Goal: Entertainment & Leisure: Consume media (video, audio)

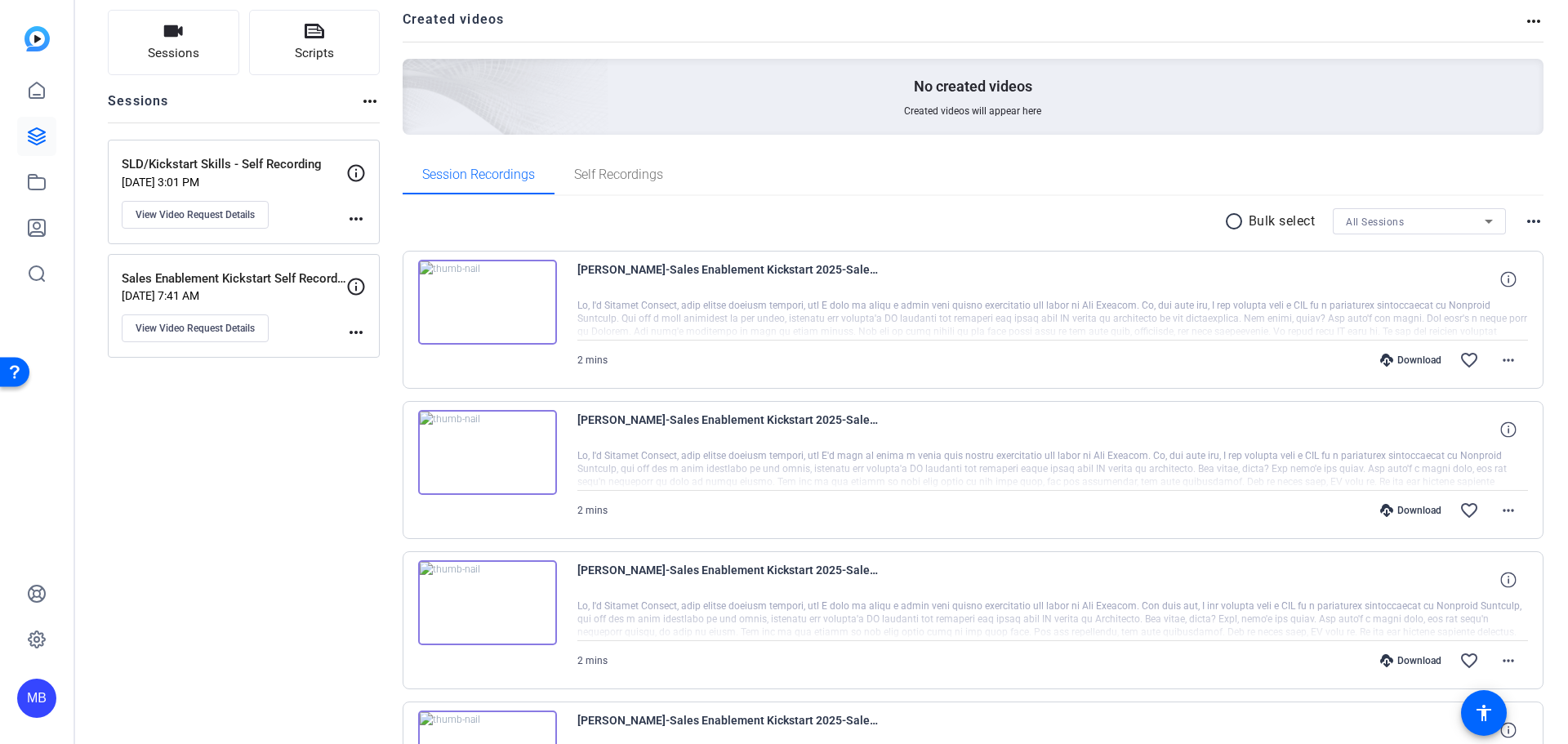
scroll to position [122, 0]
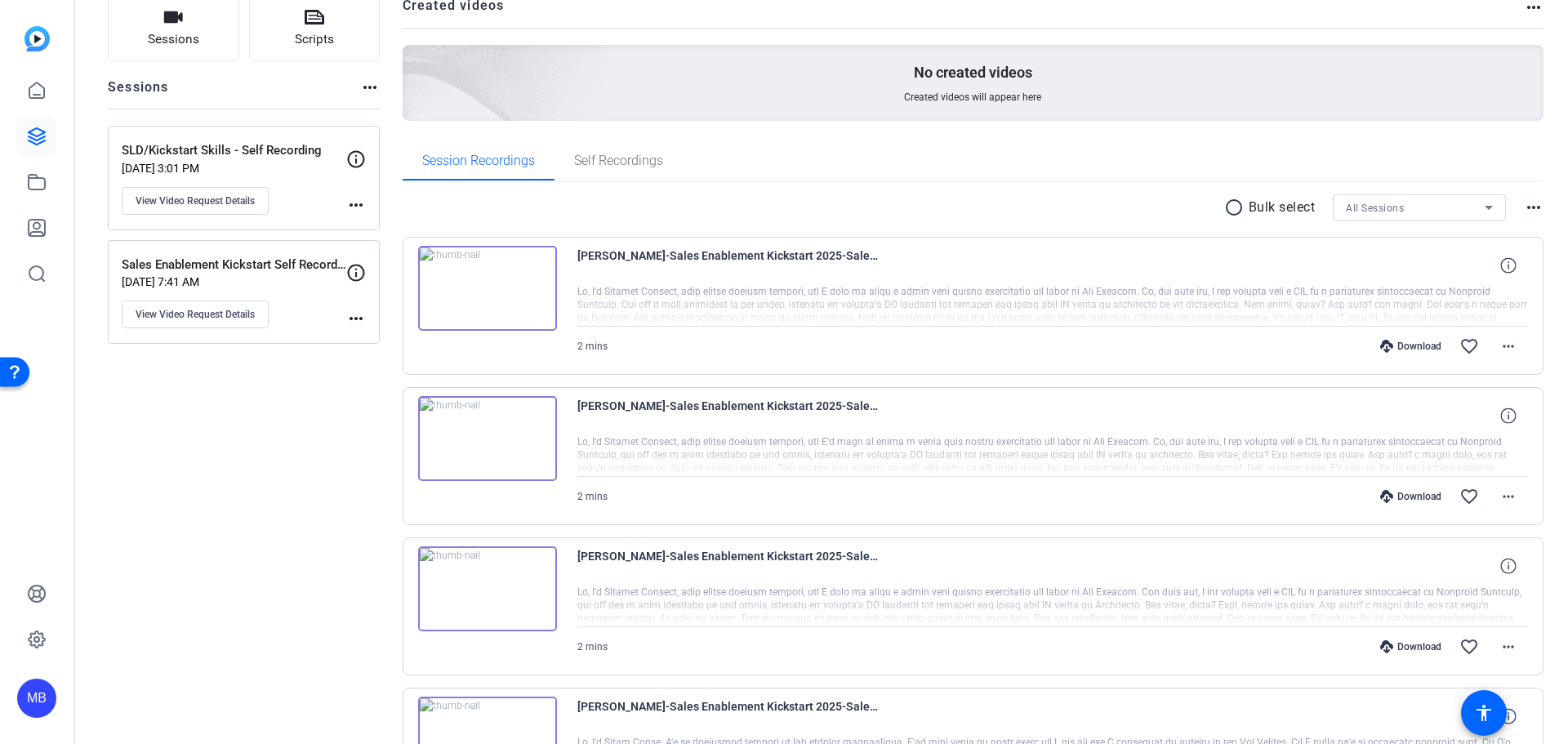
click at [931, 311] on div at bounding box center [1053, 305] width 952 height 41
click at [1349, 302] on div at bounding box center [1053, 305] width 952 height 41
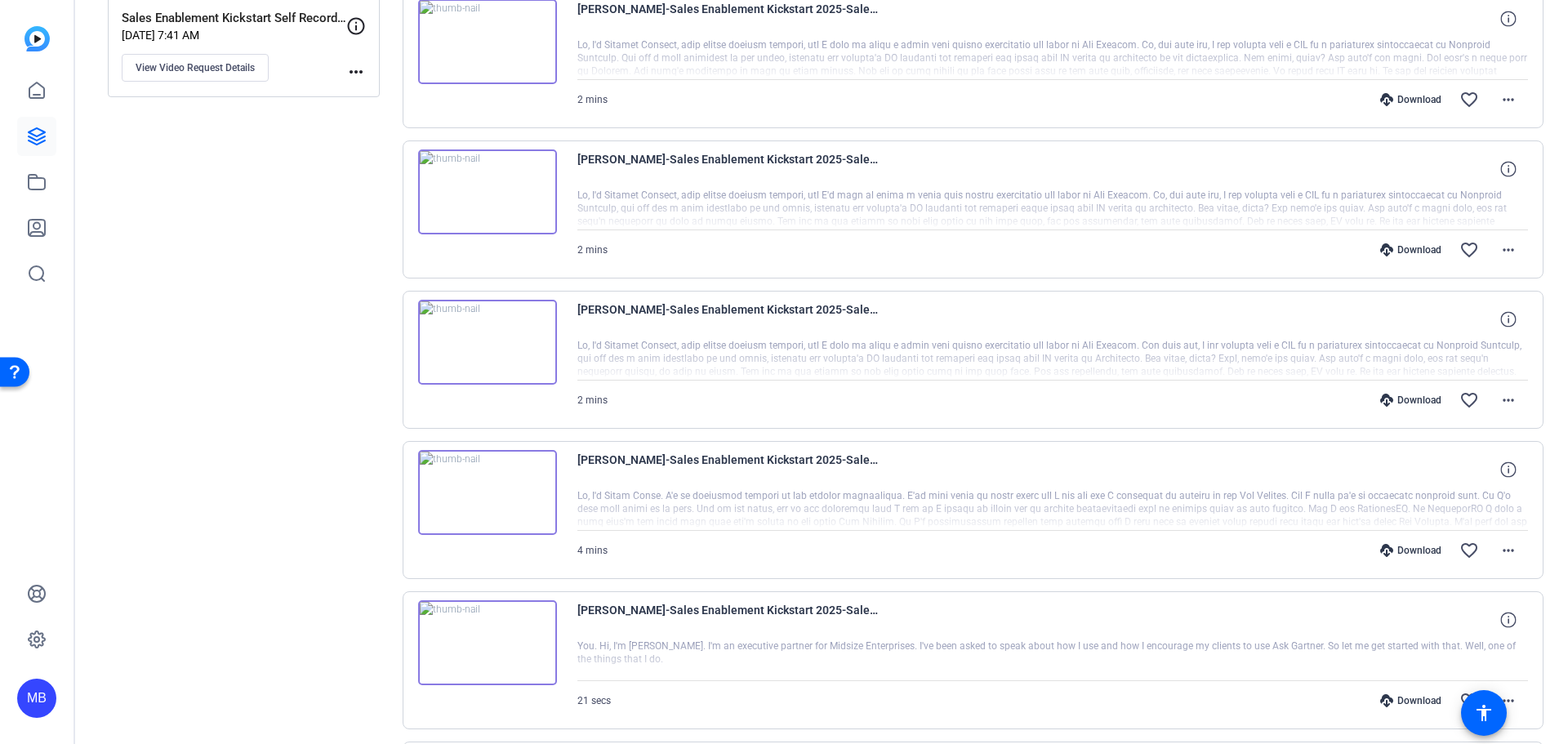
scroll to position [102, 0]
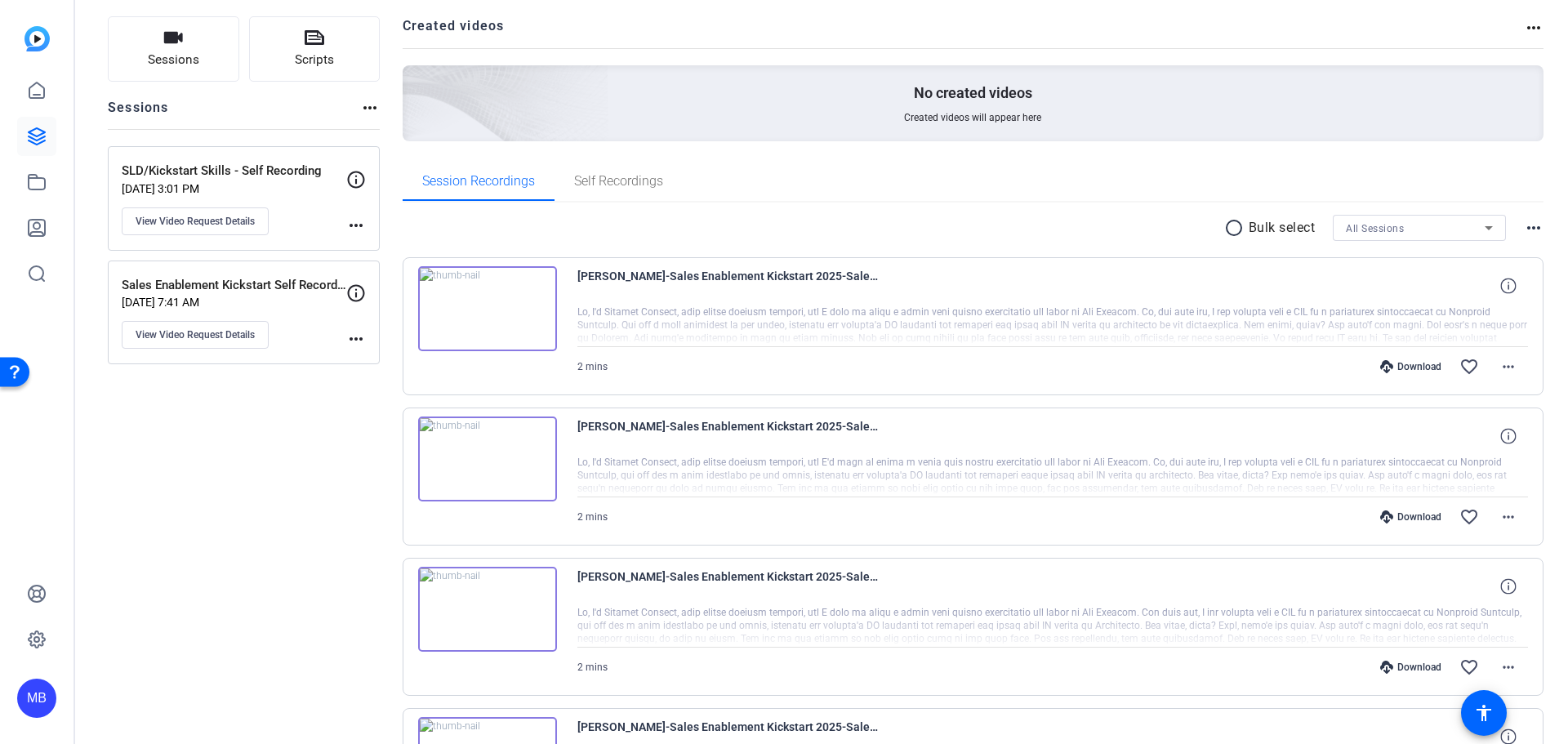
click at [504, 295] on img at bounding box center [487, 309] width 139 height 85
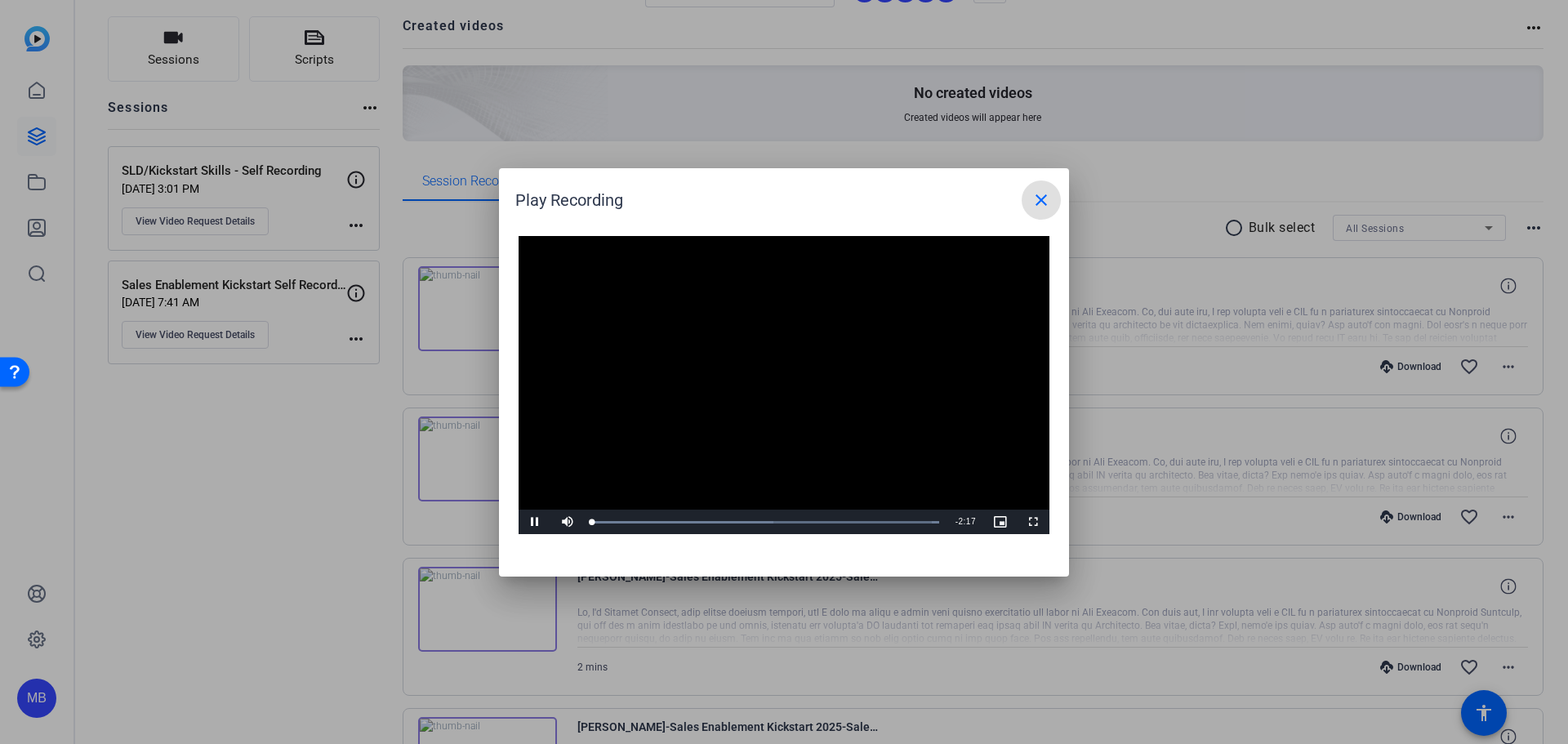
click at [1031, 212] on span at bounding box center [1040, 199] width 39 height 39
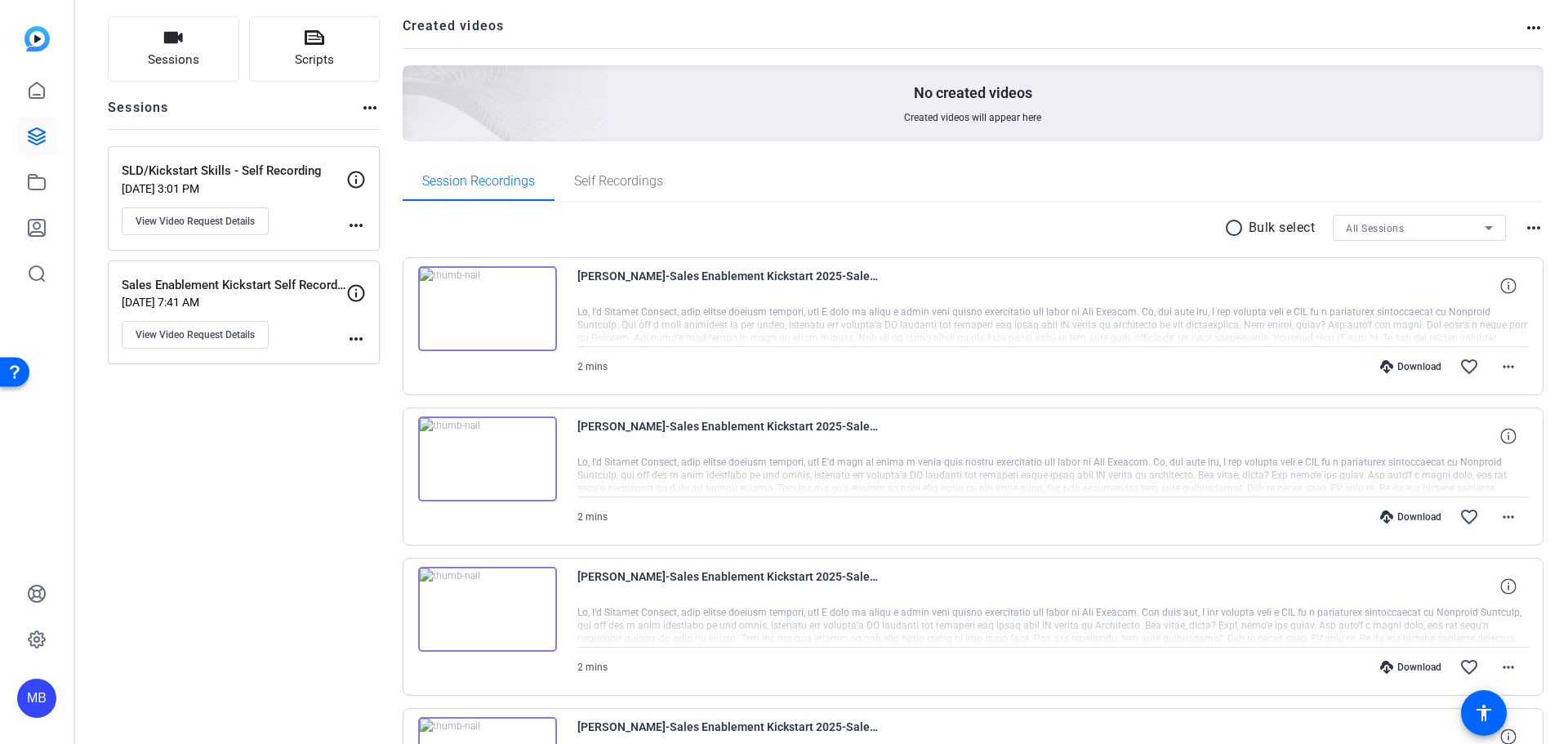
click at [425, 460] on img at bounding box center [487, 459] width 139 height 85
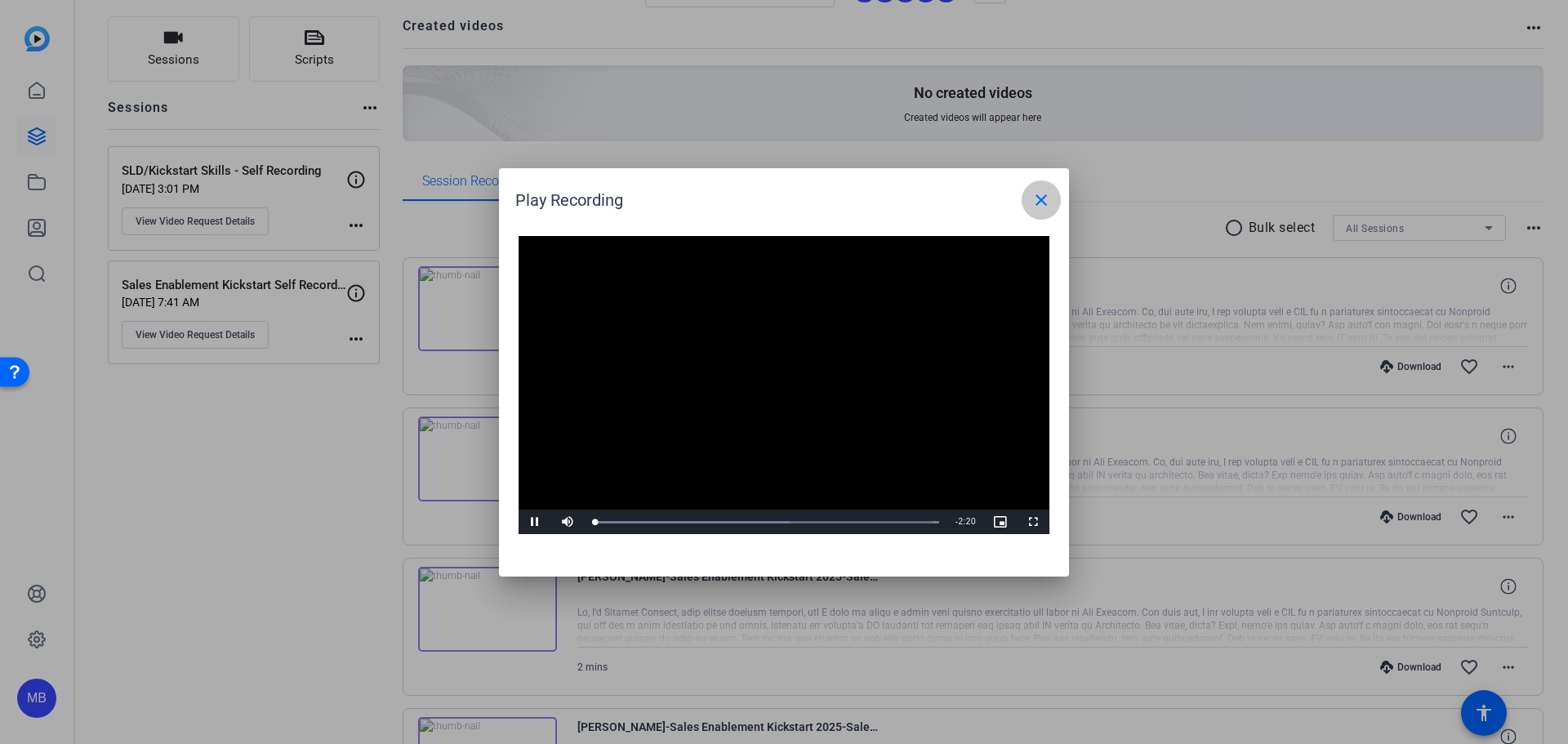
click at [1048, 202] on mat-icon "close" at bounding box center [1041, 200] width 20 height 20
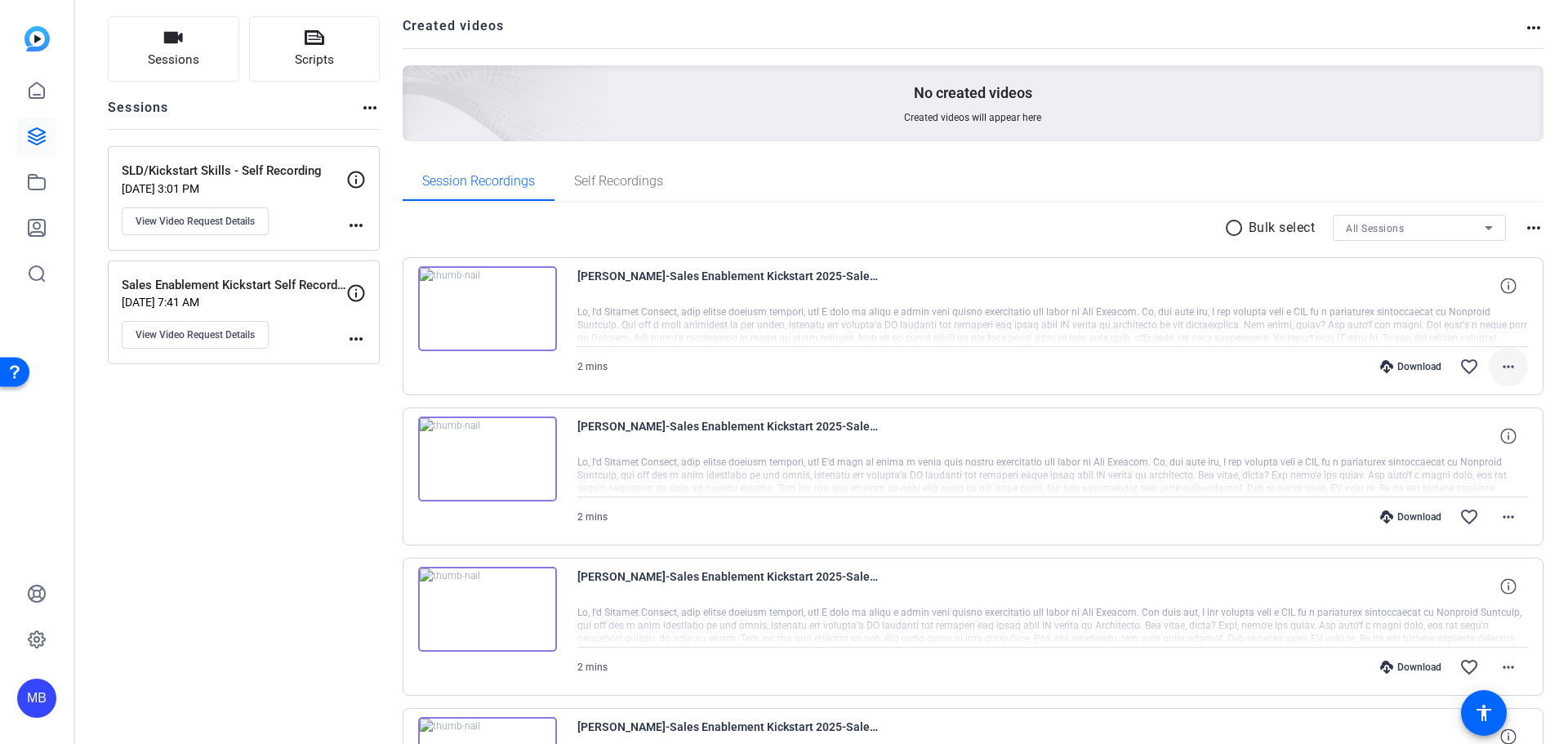
click at [1499, 374] on mat-icon "more_horiz" at bounding box center [1509, 367] width 20 height 20
click at [1037, 295] on div at bounding box center [784, 372] width 1568 height 744
click at [1029, 310] on div at bounding box center [1053, 325] width 952 height 41
click at [1502, 293] on icon at bounding box center [1507, 285] width 15 height 15
click at [537, 618] on img at bounding box center [487, 609] width 139 height 85
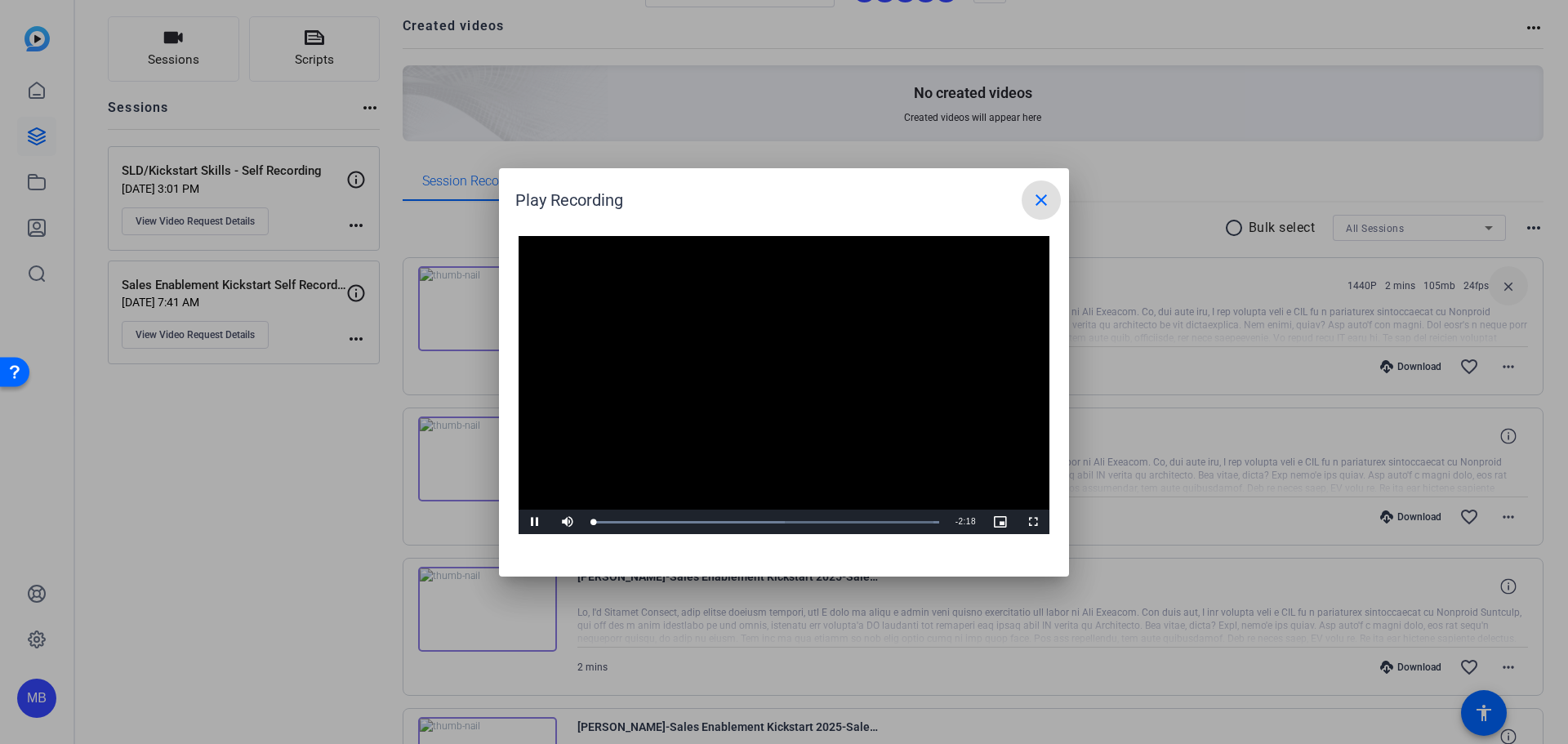
click at [1031, 206] on span at bounding box center [1040, 199] width 39 height 39
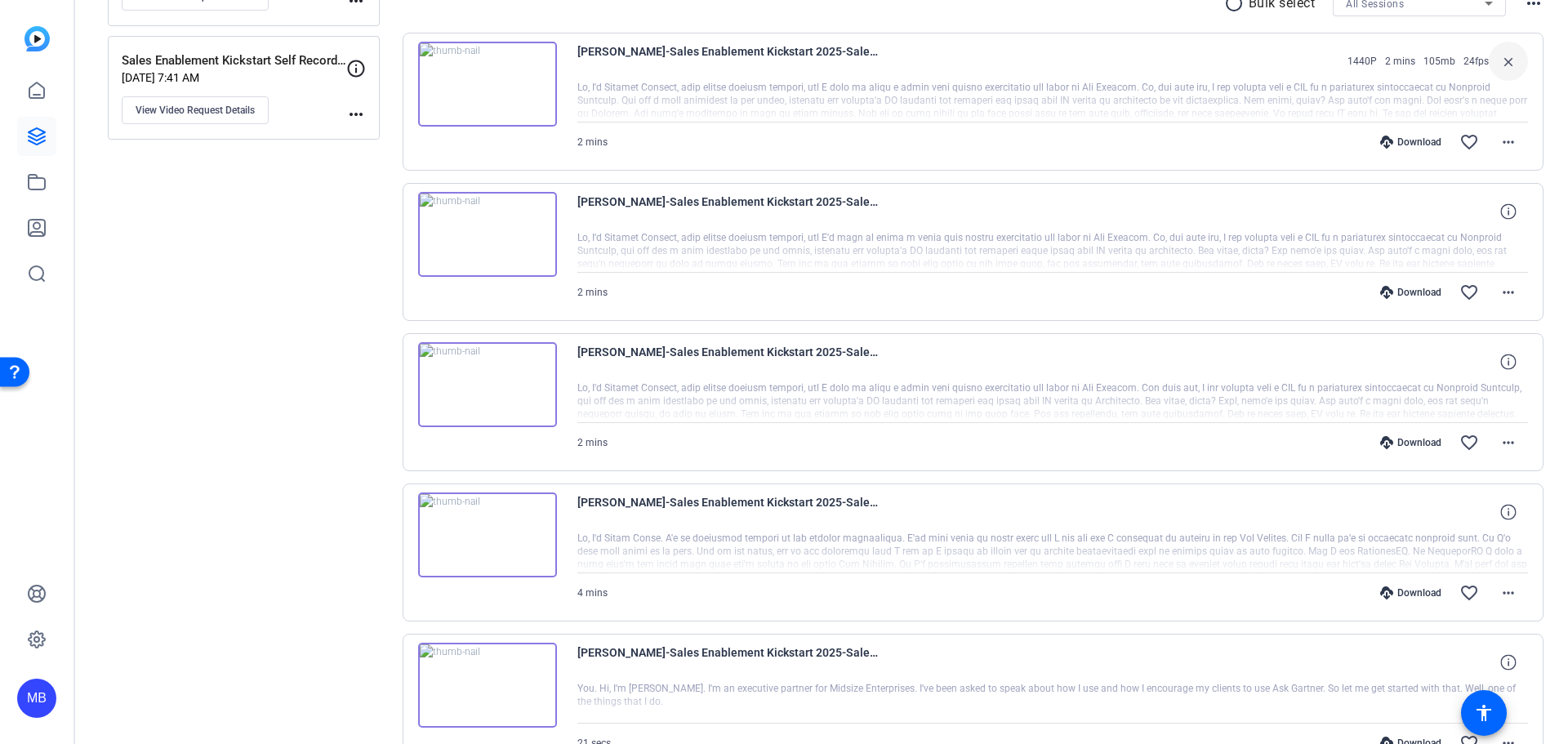
scroll to position [21, 0]
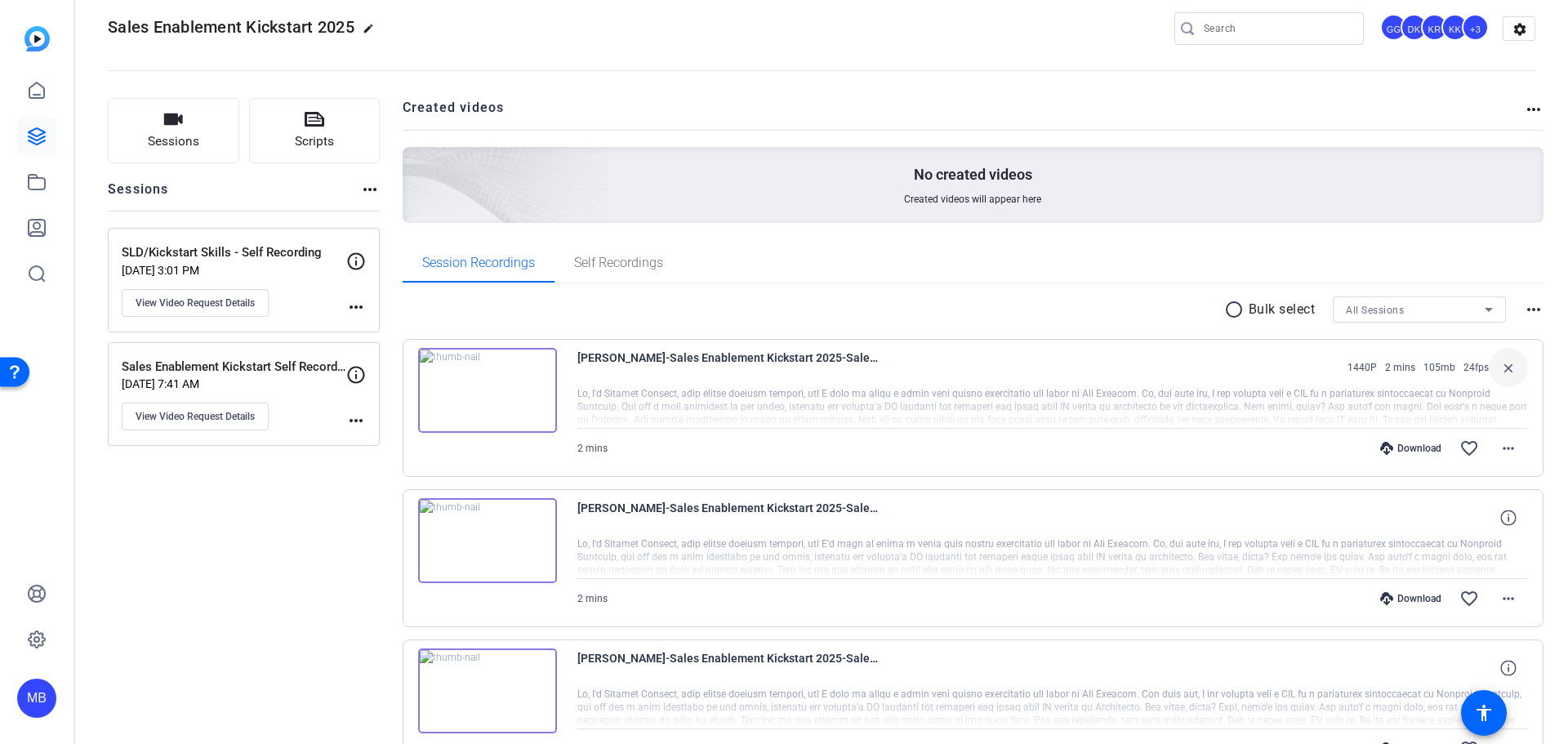
click at [471, 381] on img at bounding box center [487, 391] width 139 height 85
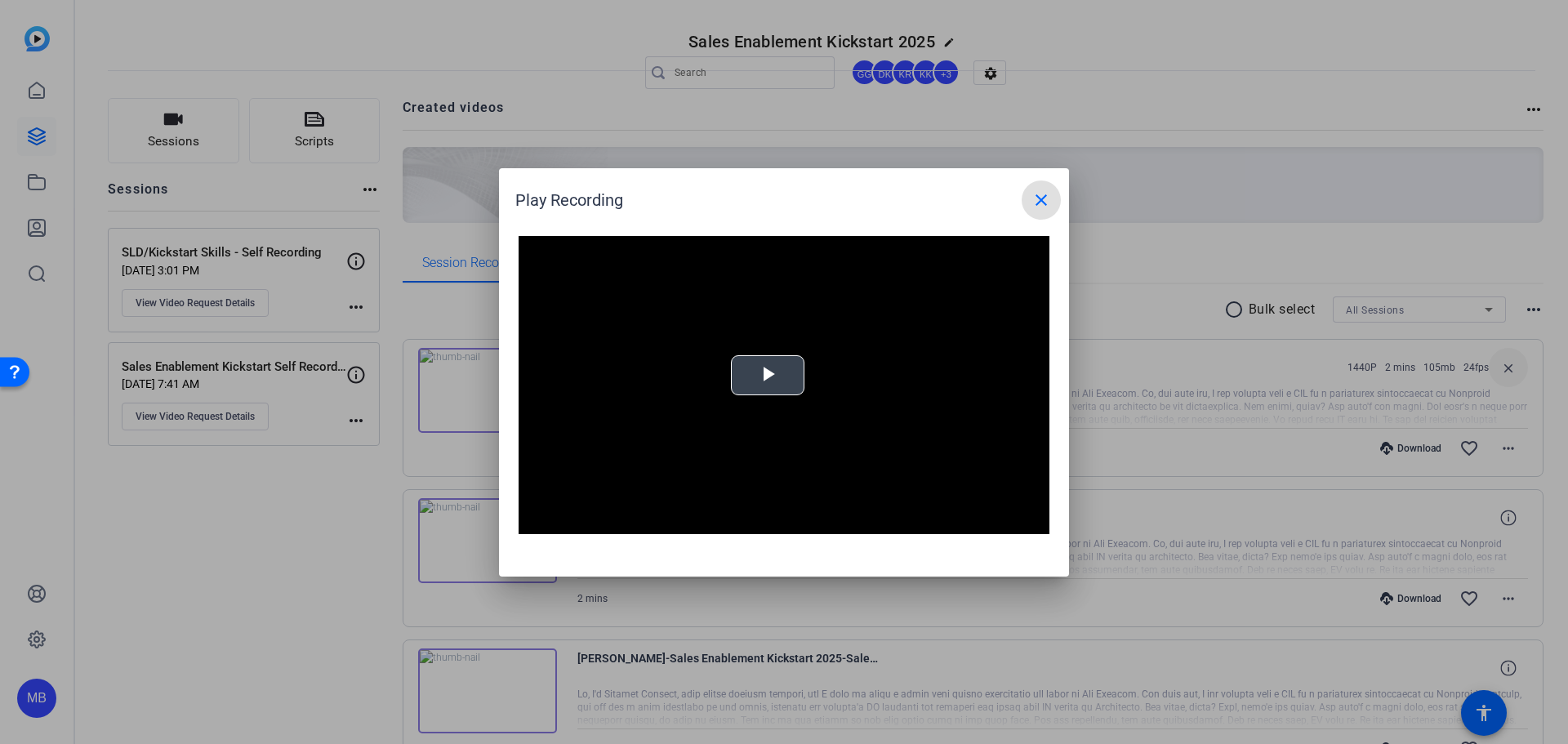
click at [768, 375] on span "Video Player" at bounding box center [768, 375] width 0 height 0
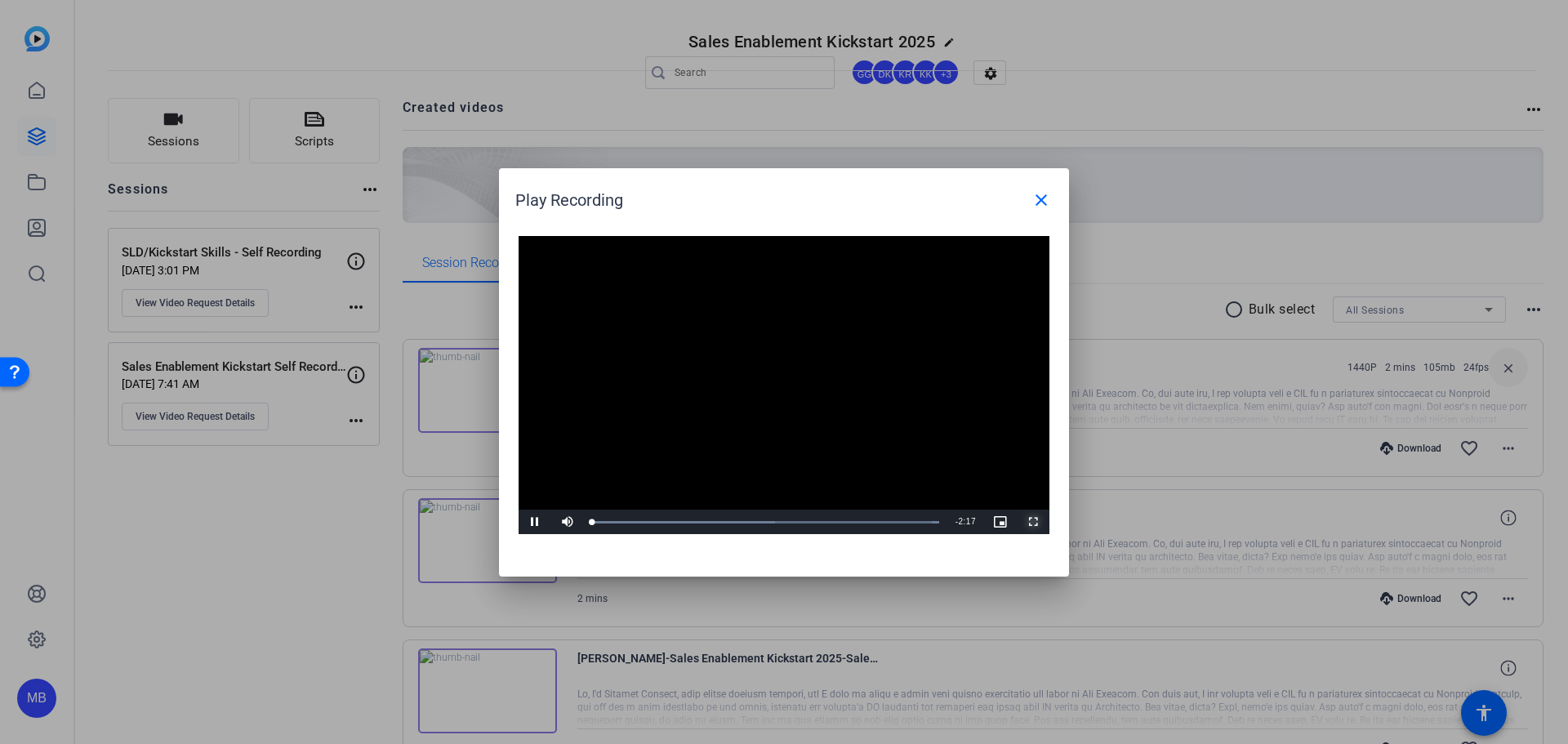
click at [1034, 522] on span "Video Player" at bounding box center [1033, 522] width 33 height 0
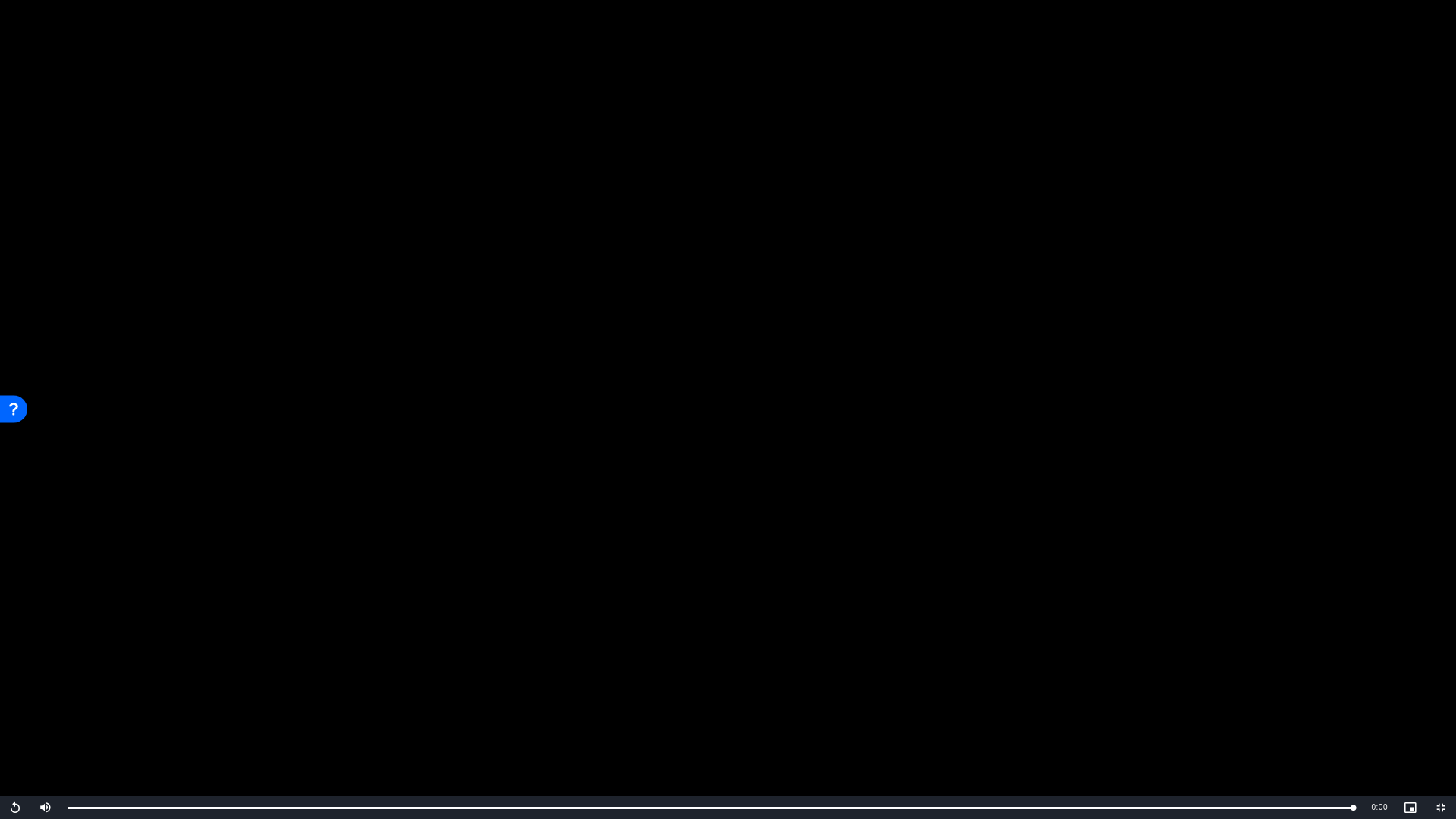
click at [1225, 271] on video "Video Player" at bounding box center [728, 409] width 1456 height 819
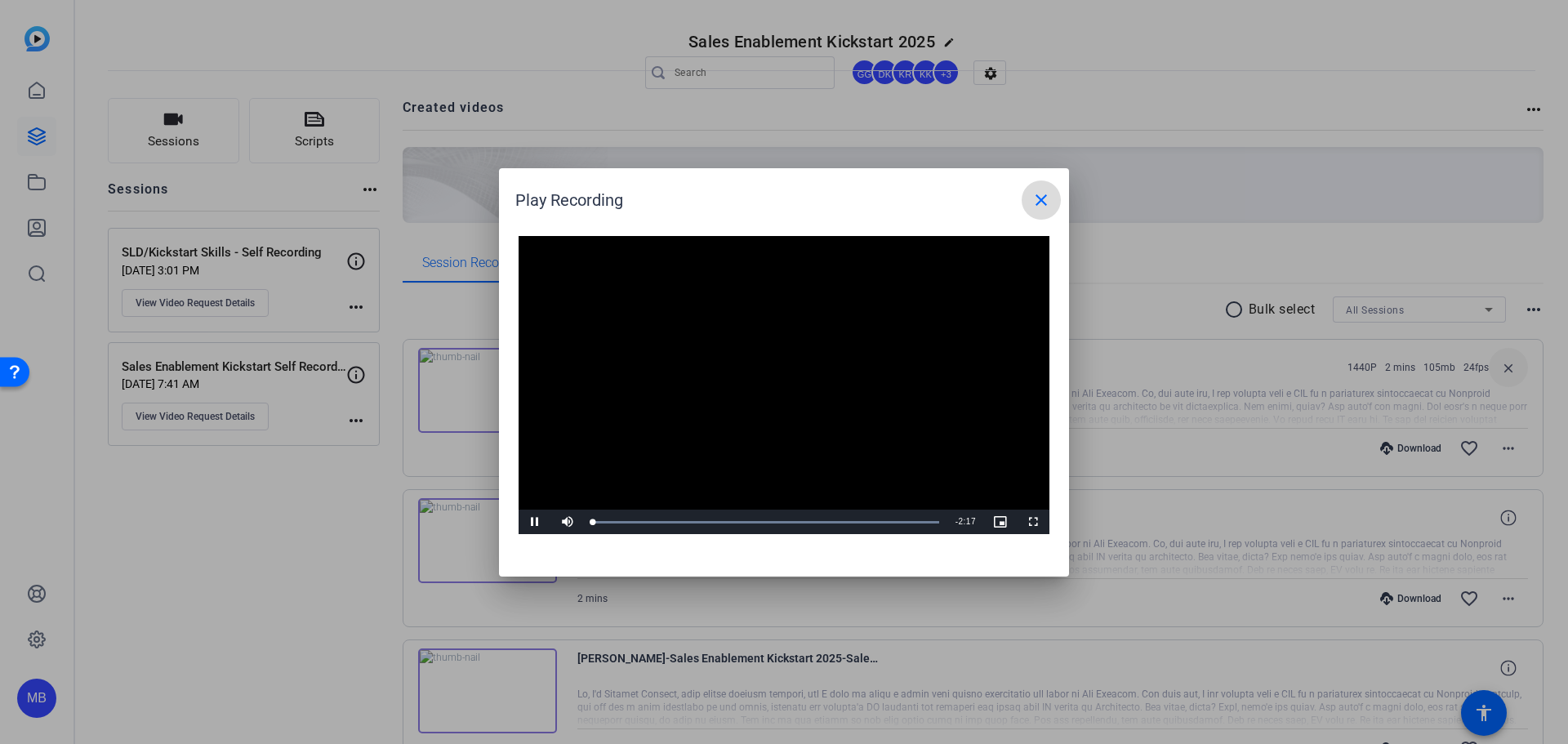
click at [1057, 211] on span at bounding box center [1040, 199] width 39 height 39
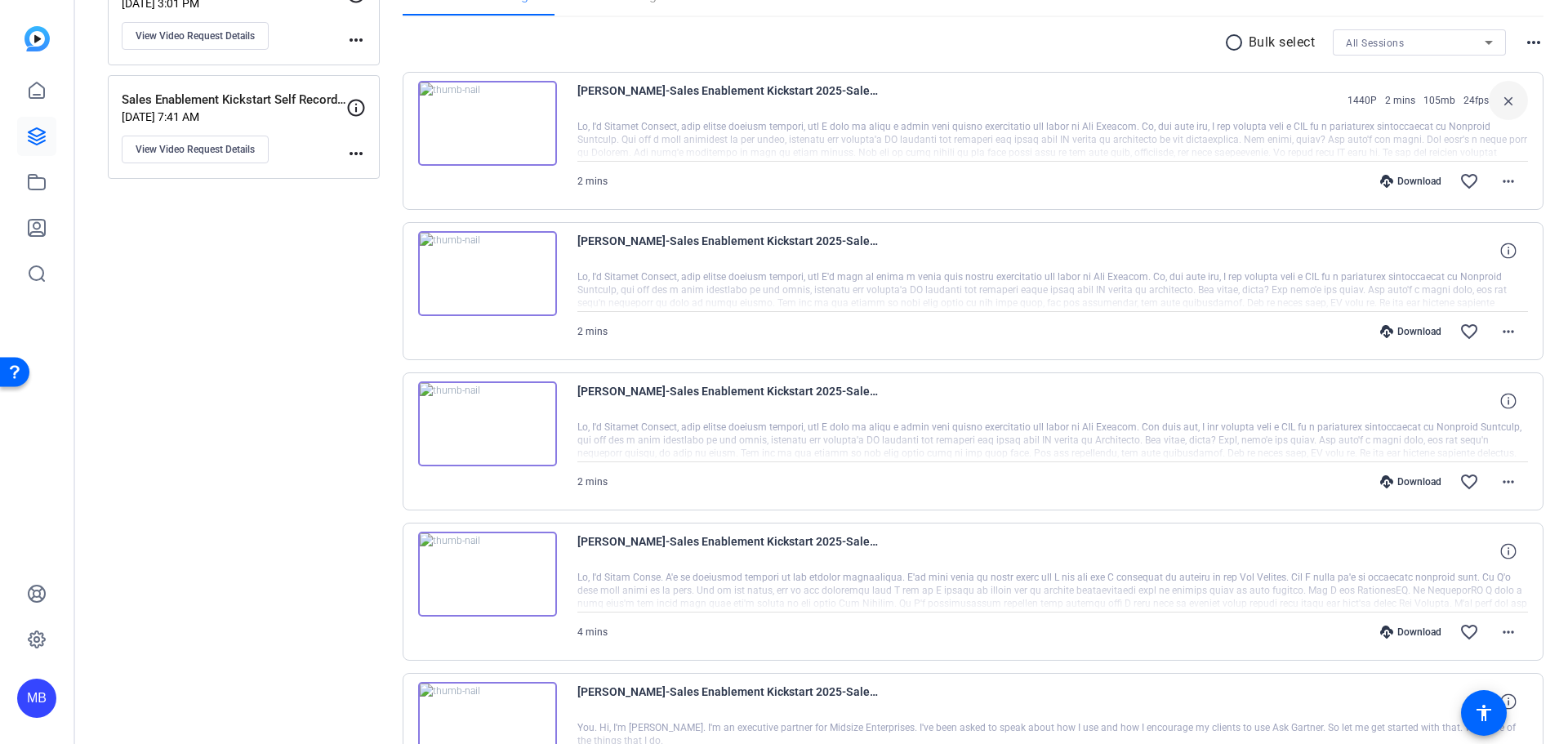
scroll to position [368, 0]
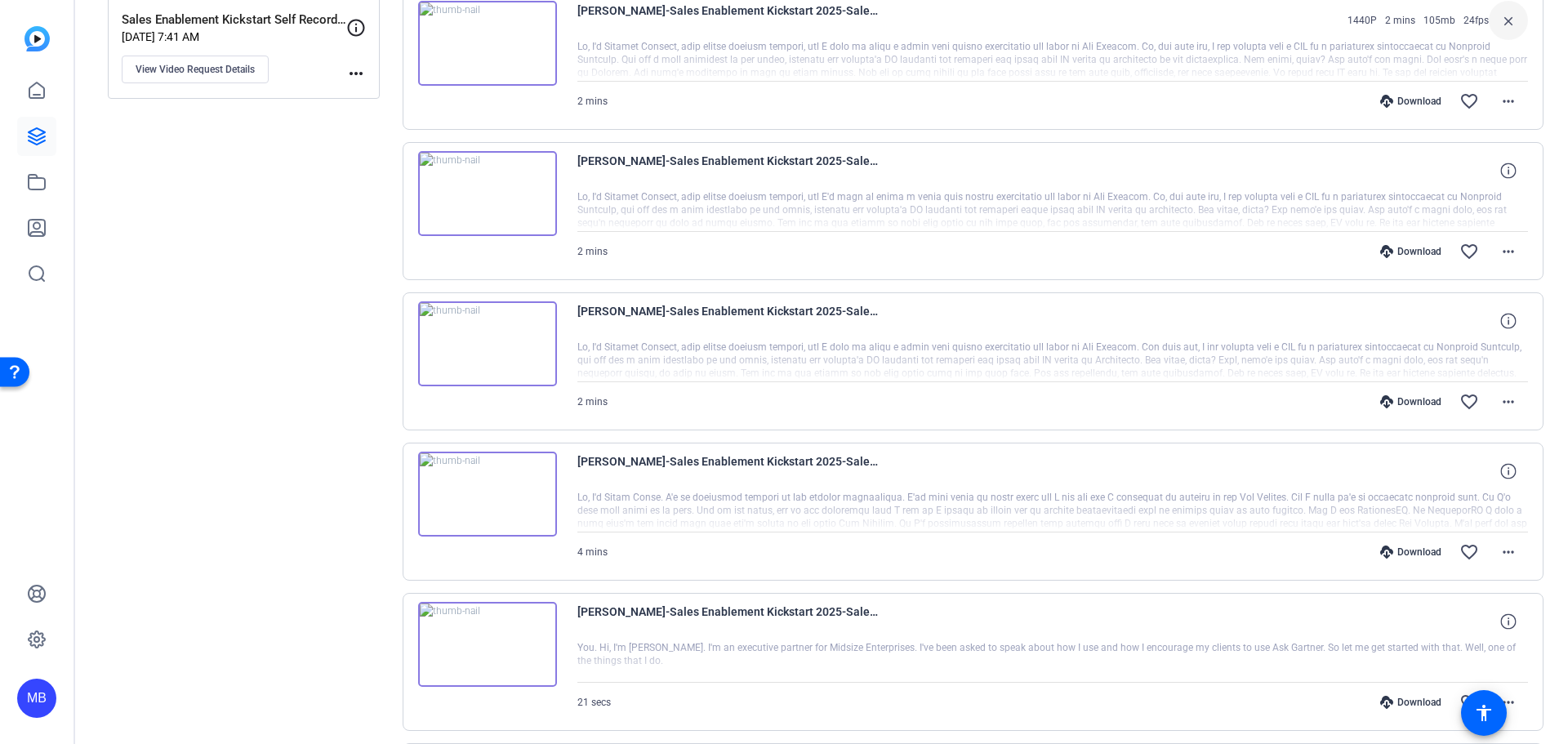
click at [490, 636] on img at bounding box center [487, 644] width 139 height 85
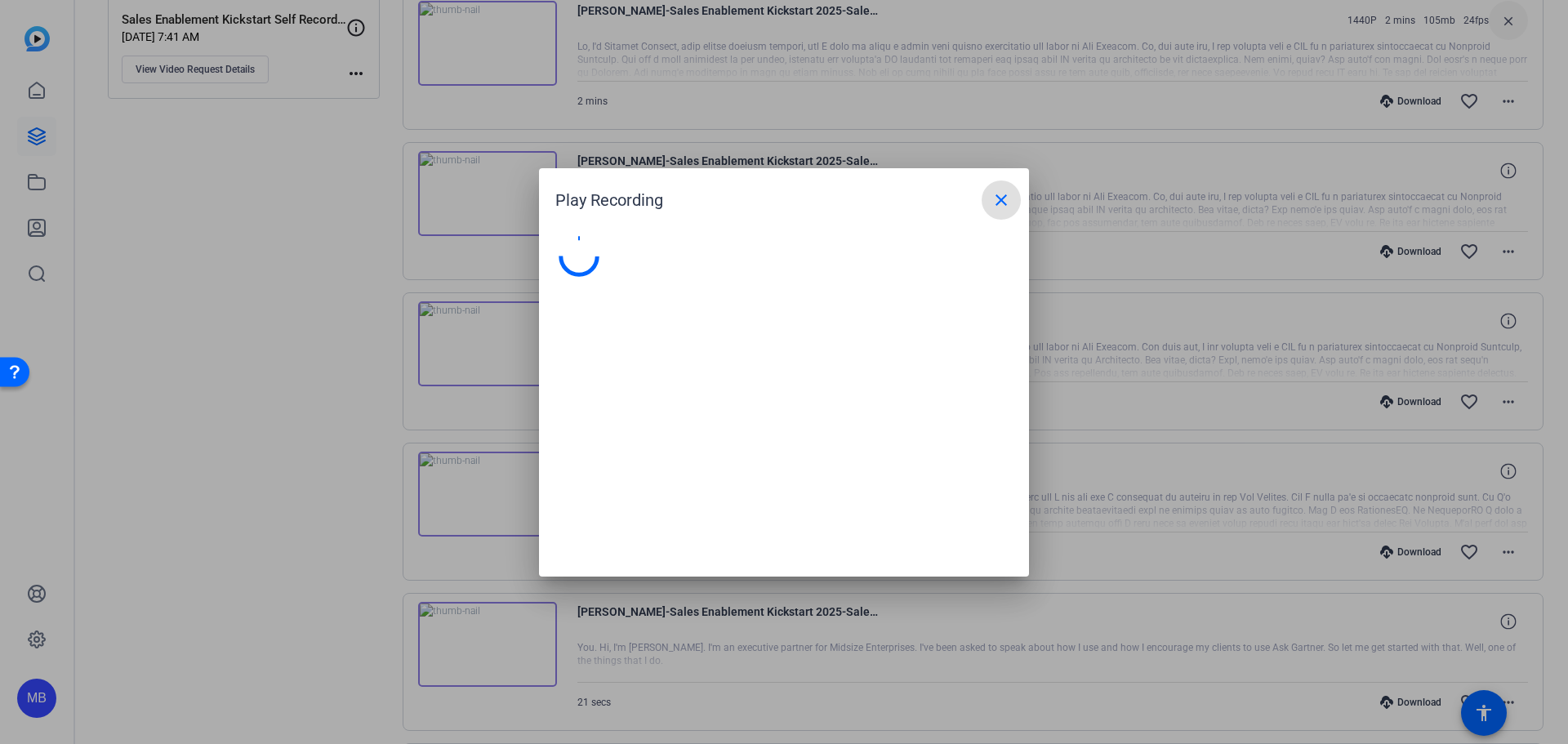
click at [434, 519] on div at bounding box center [784, 372] width 1568 height 744
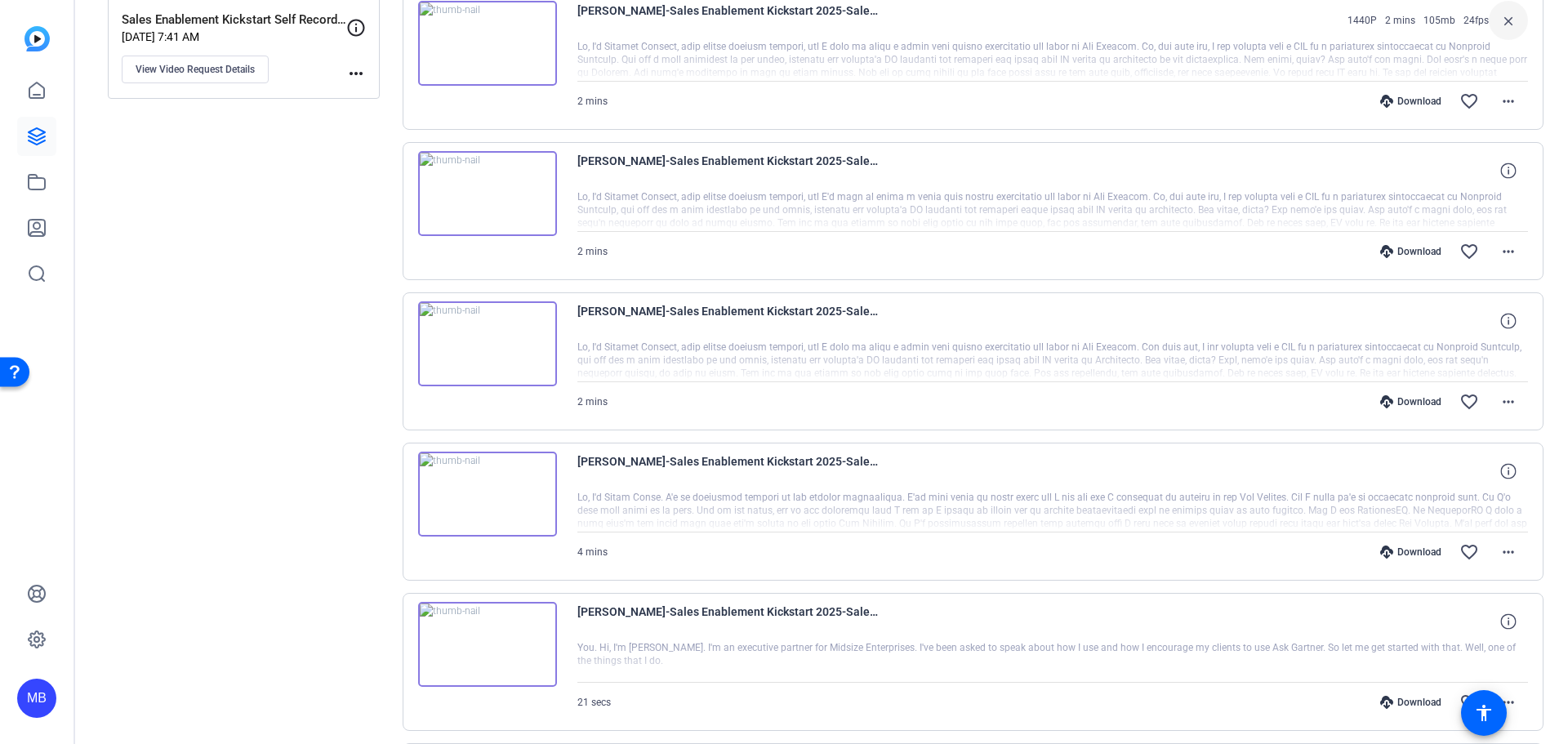
click at [454, 500] on img at bounding box center [487, 494] width 139 height 85
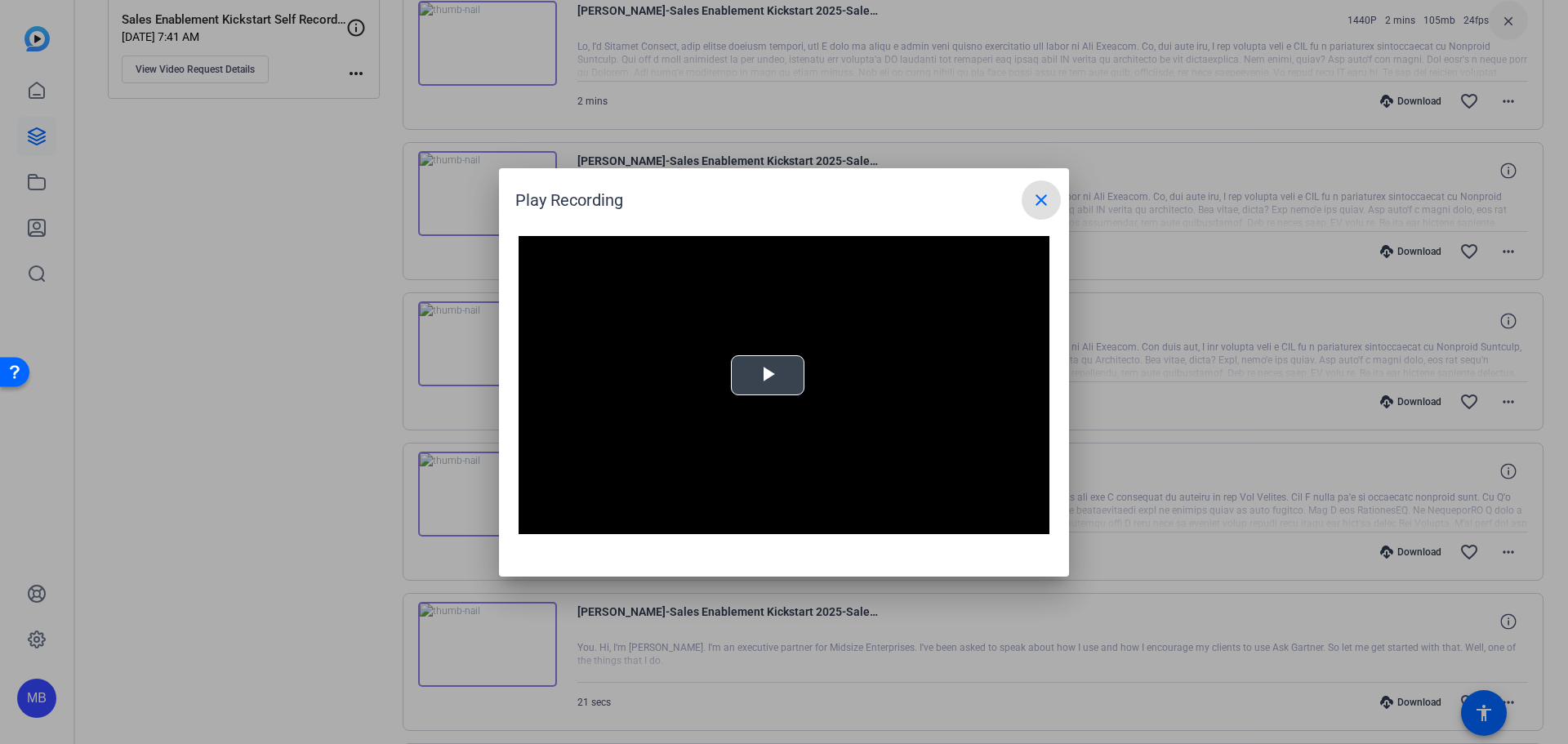
click at [770, 394] on button "Play Video" at bounding box center [768, 375] width 73 height 40
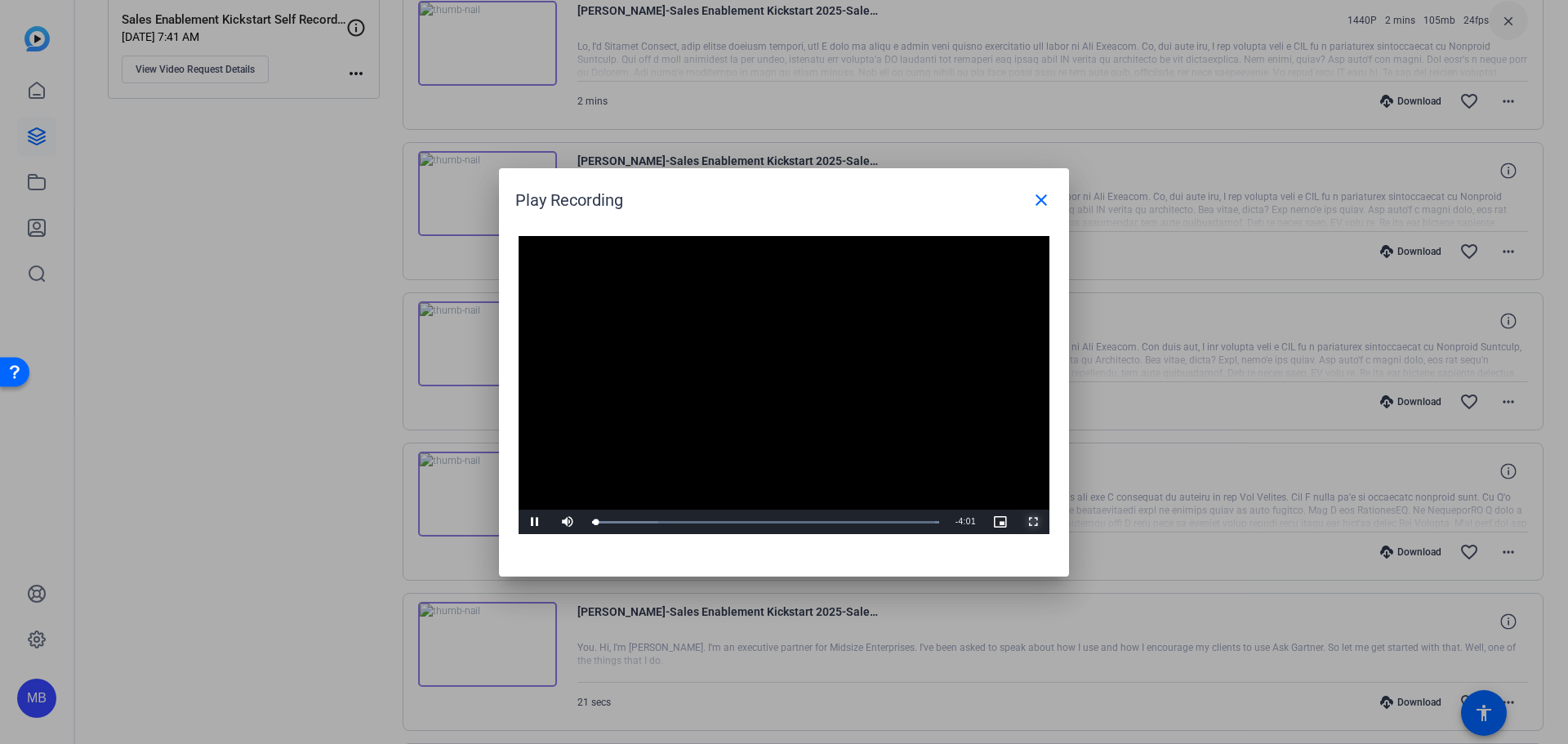
click at [1029, 522] on span "Video Player" at bounding box center [1033, 522] width 33 height 0
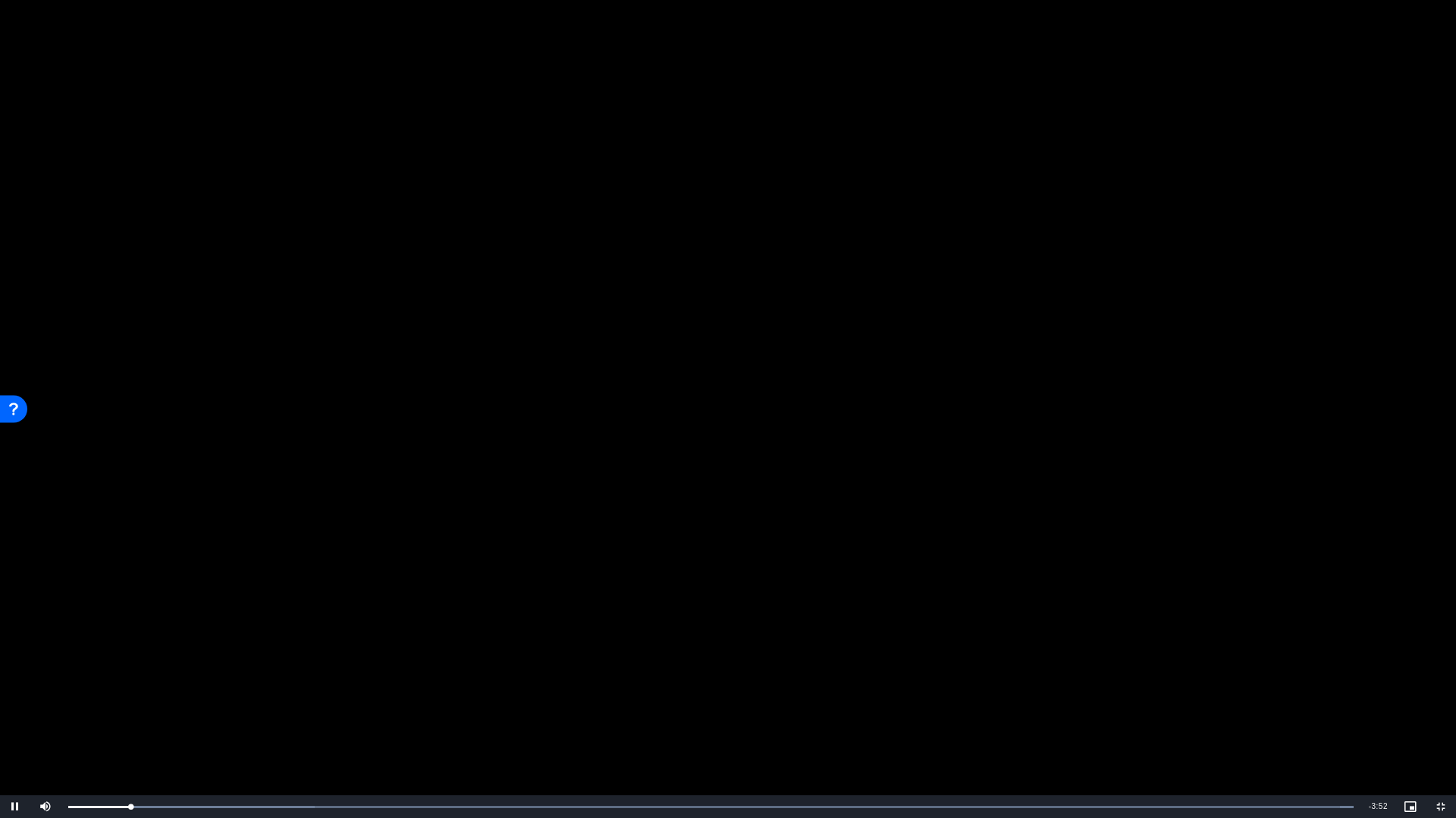
click at [216, 539] on video "Video Player" at bounding box center [728, 409] width 1456 height 818
click at [545, 516] on video "Video Player" at bounding box center [728, 409] width 1456 height 819
click at [549, 517] on video "Video Player" at bounding box center [728, 409] width 1456 height 819
click at [172, 477] on video "Video Player" at bounding box center [728, 409] width 1456 height 819
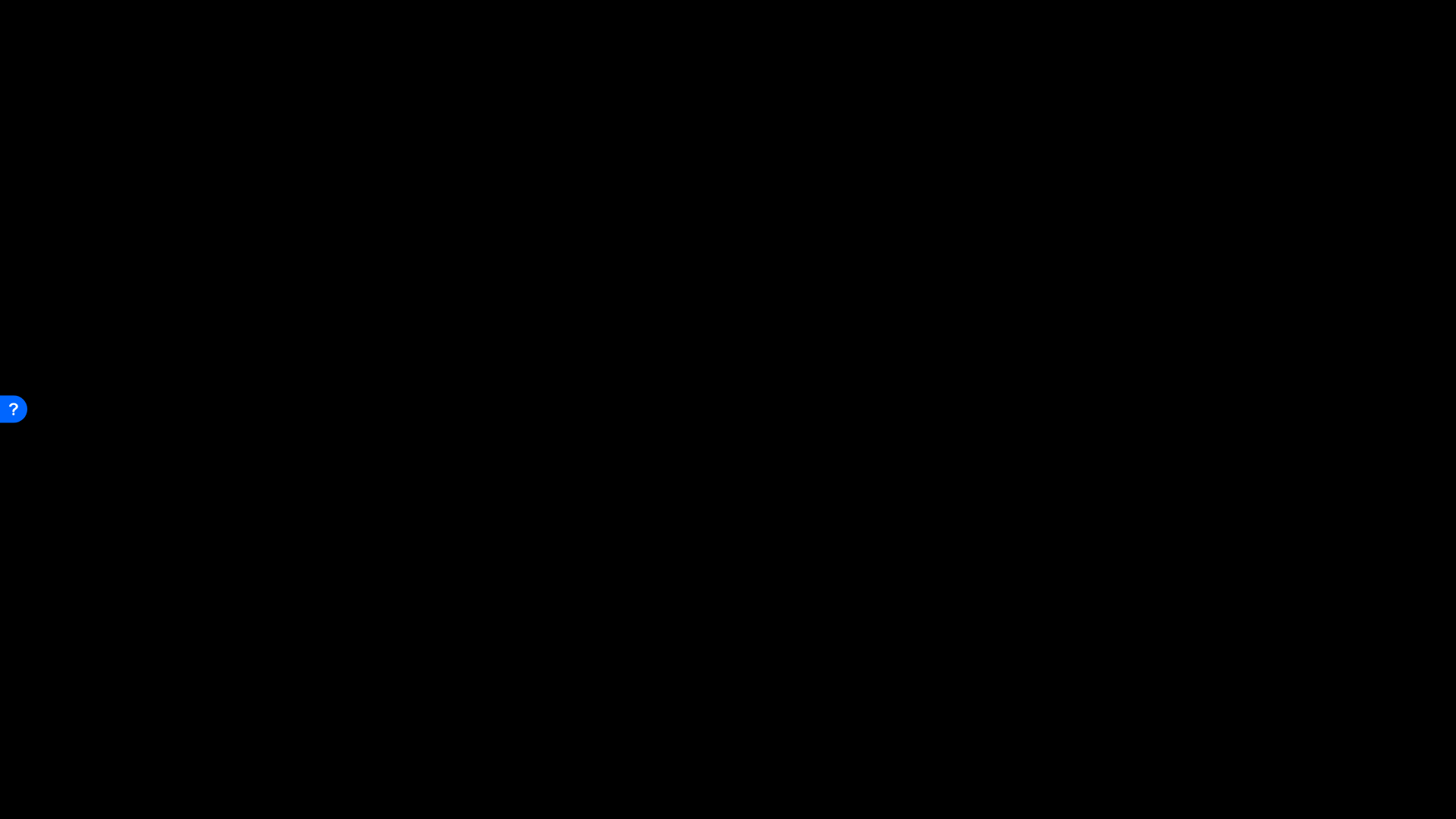
click at [649, 367] on video "Video Player" at bounding box center [728, 409] width 1456 height 819
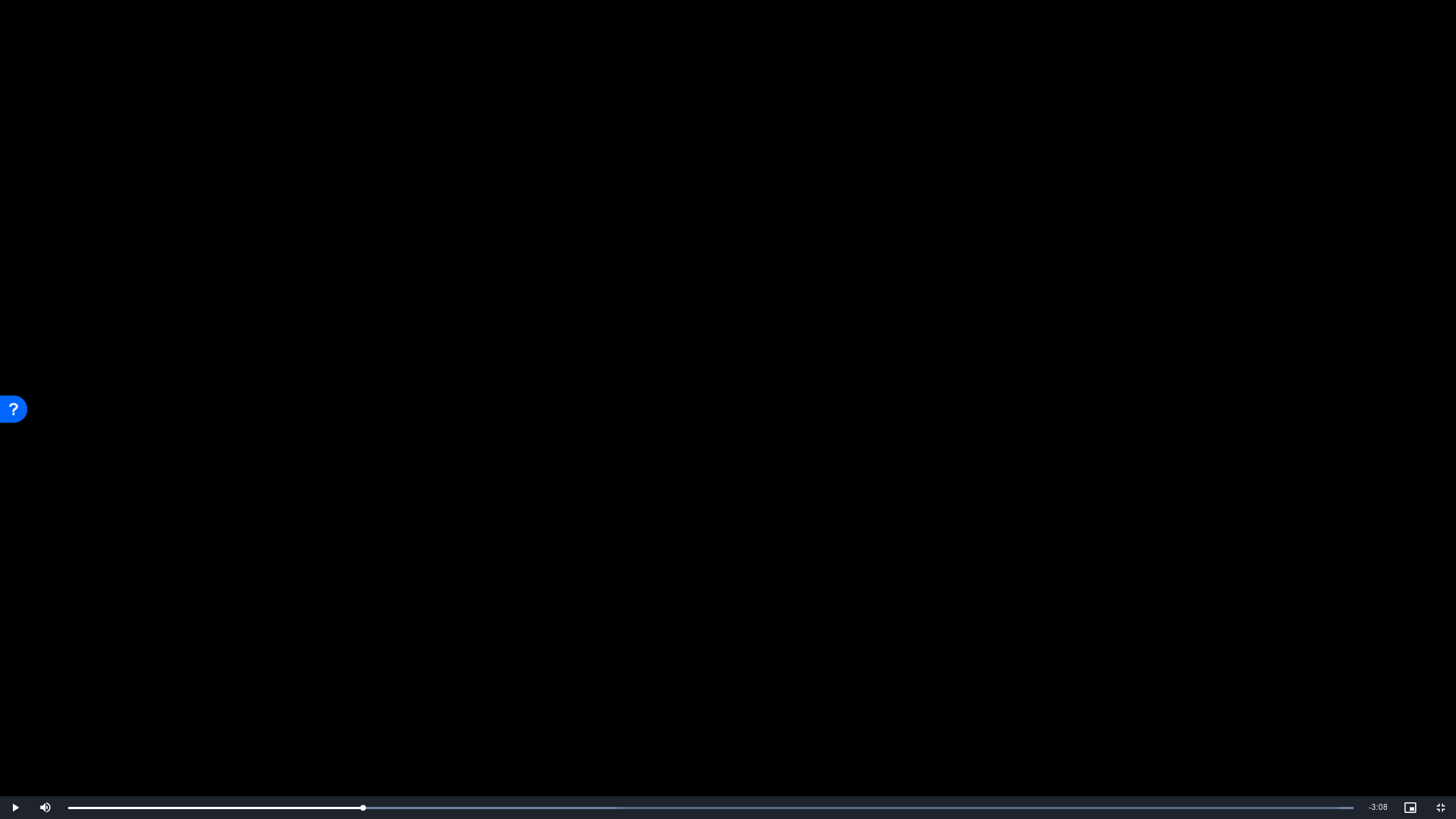
click at [933, 309] on video "Video Player" at bounding box center [728, 409] width 1456 height 819
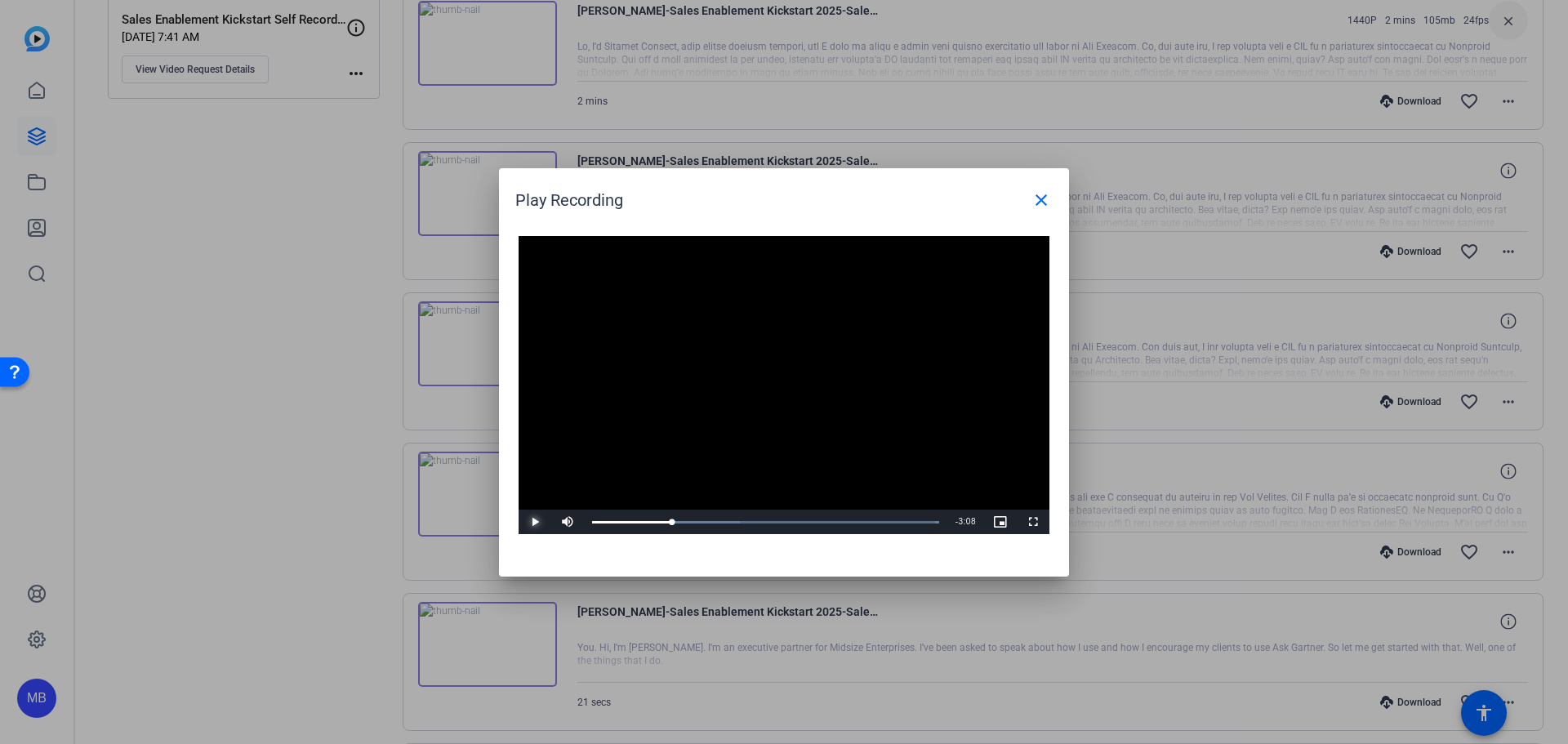
click at [536, 522] on span "Video Player" at bounding box center [535, 522] width 33 height 0
click at [695, 517] on div "Loaded : 100.00% 1:13 1:38" at bounding box center [765, 521] width 363 height 24
click at [691, 520] on div "1:08" at bounding box center [641, 522] width 98 height 5
click at [667, 518] on div "Loaded : 100.00% 0:52 1:15" at bounding box center [765, 521] width 363 height 24
click at [535, 522] on span "Video Player" at bounding box center [535, 522] width 33 height 0
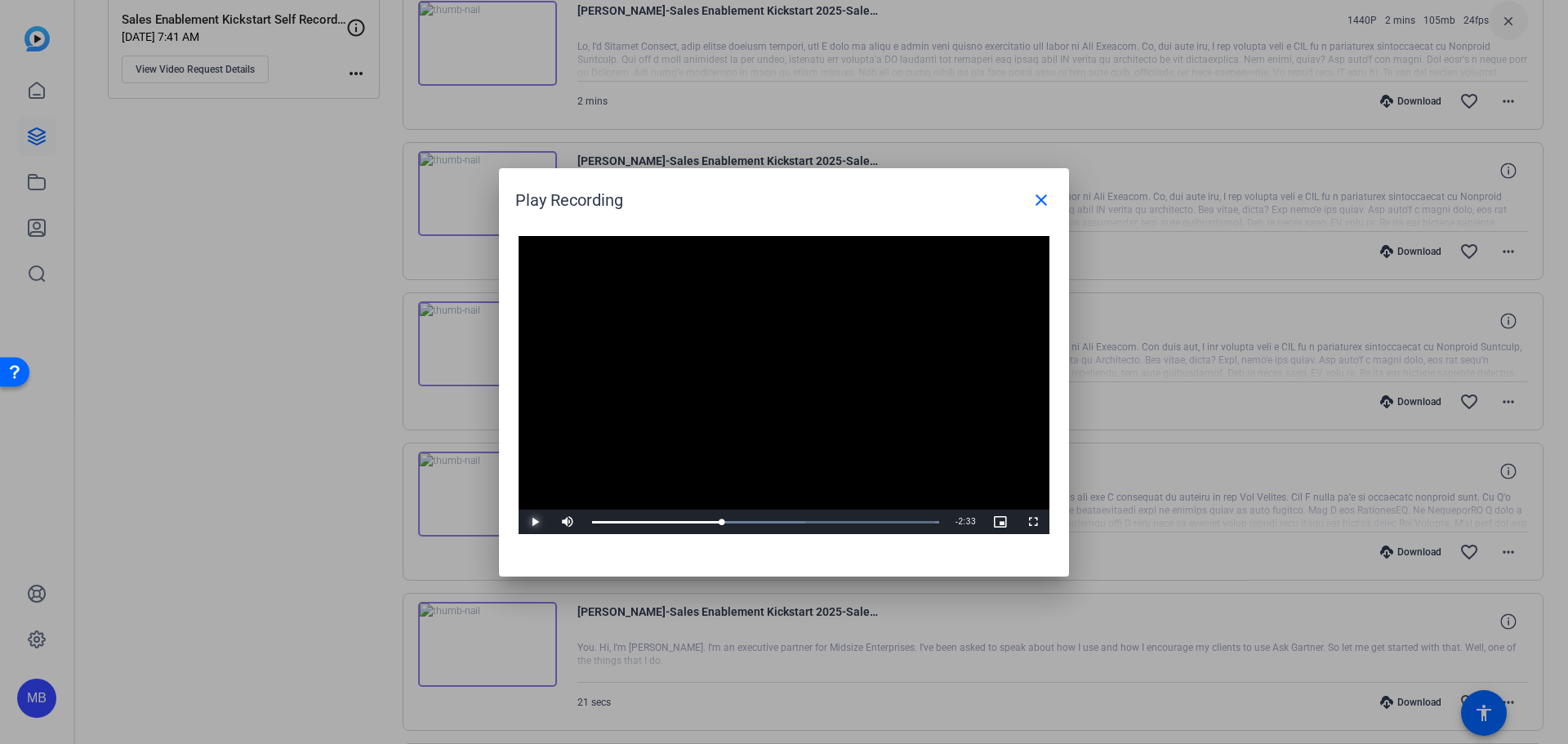
click at [533, 522] on span "Video Player" at bounding box center [535, 522] width 33 height 0
click at [525, 522] on span "Video Player" at bounding box center [535, 522] width 33 height 0
click at [203, 442] on div at bounding box center [784, 372] width 1568 height 744
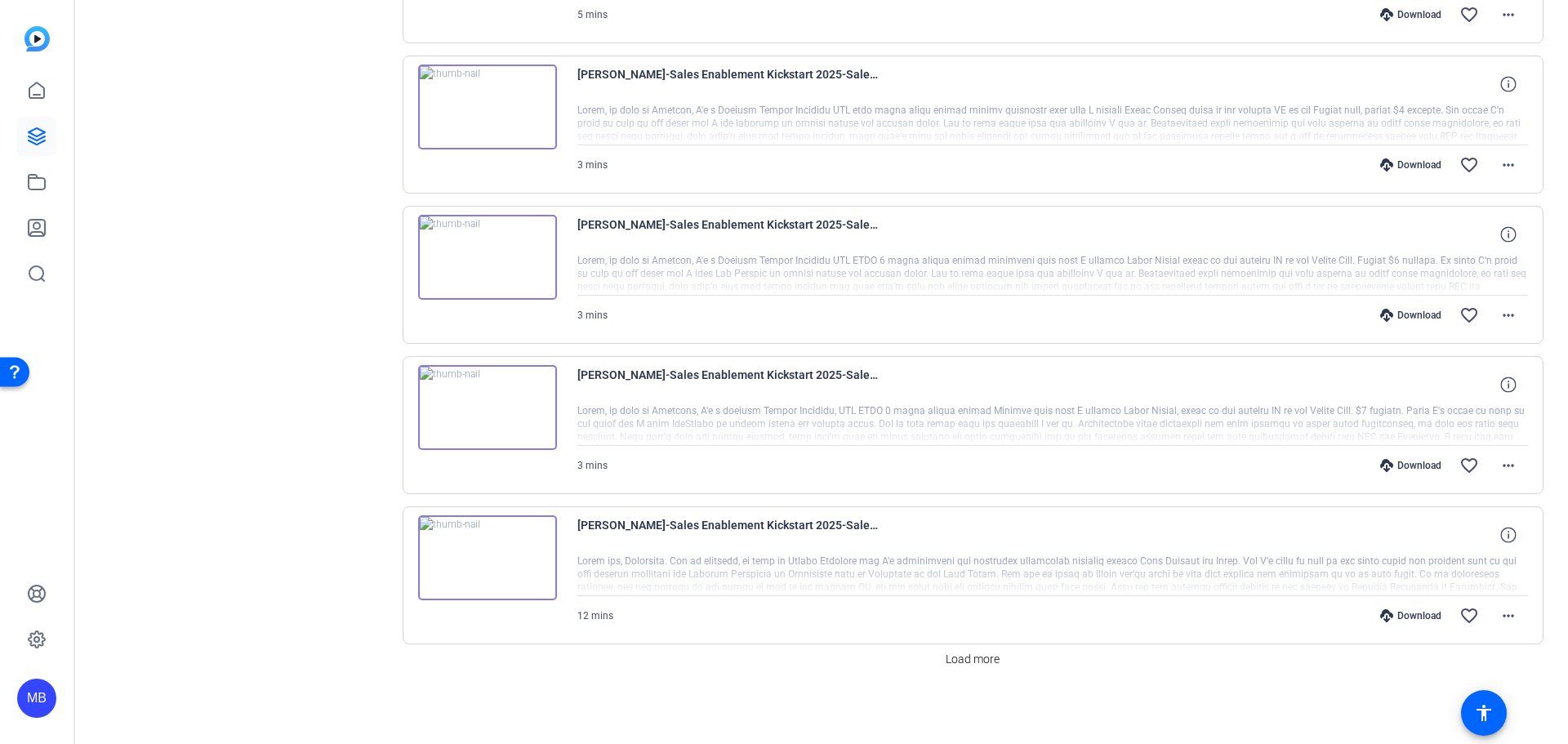
scroll to position [1208, 0]
